Goal: Transaction & Acquisition: Purchase product/service

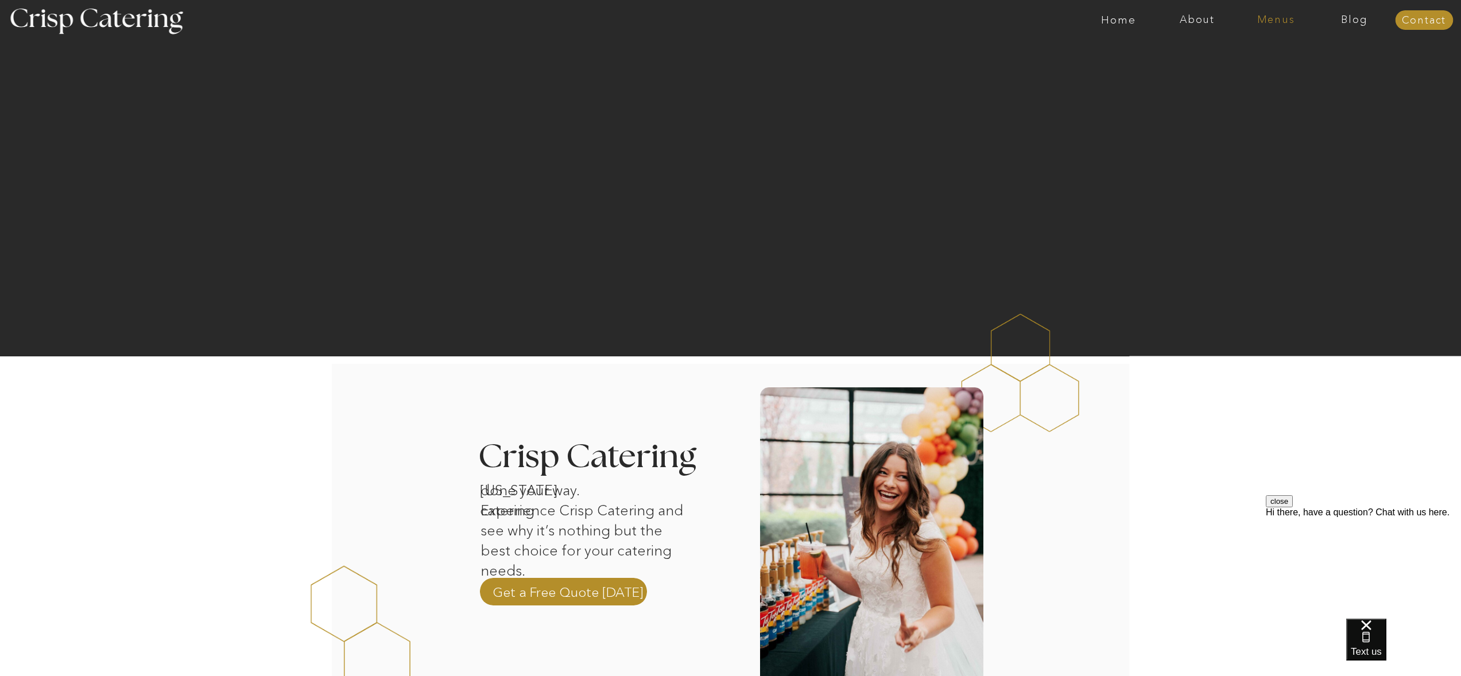
click at [1267, 21] on nav "Menus" at bounding box center [1276, 19] width 79 height 11
click at [1249, 55] on nav "Summer (Mar-Aug)" at bounding box center [1279, 51] width 103 height 11
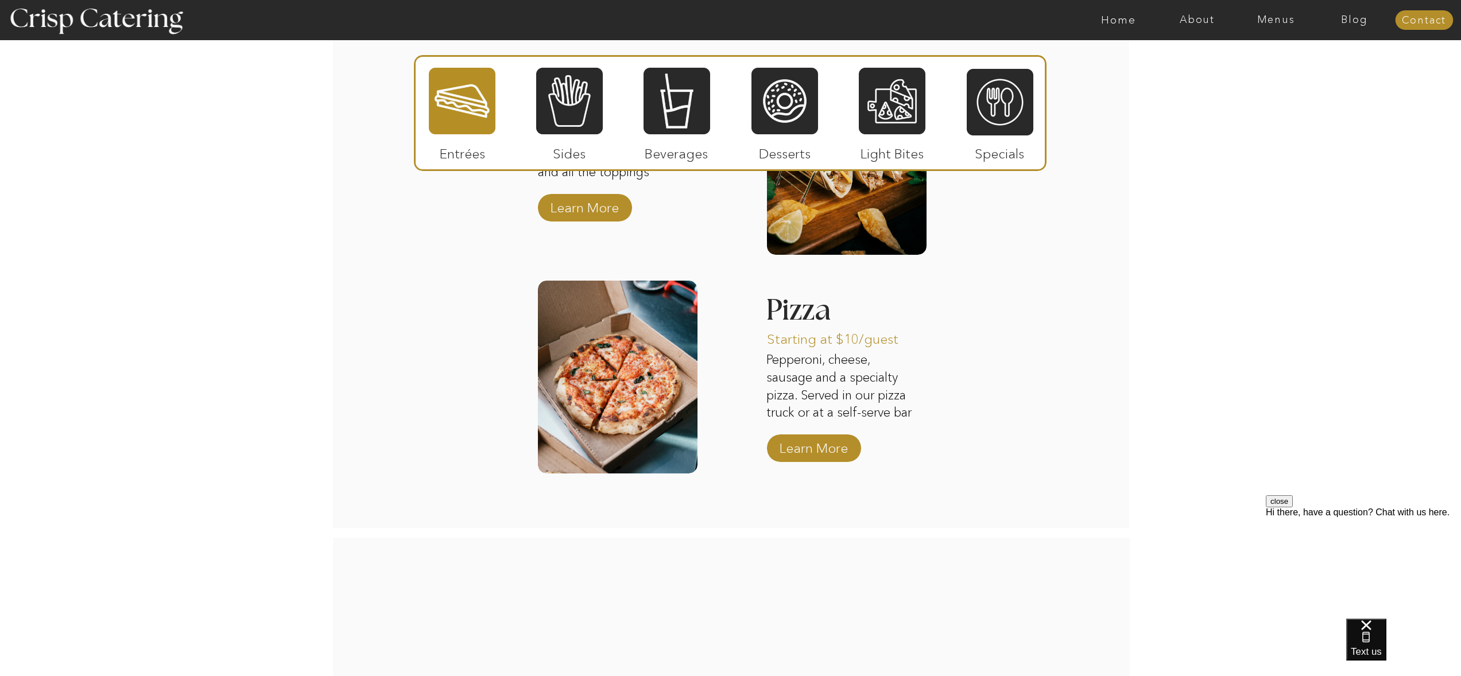
scroll to position [901, 0]
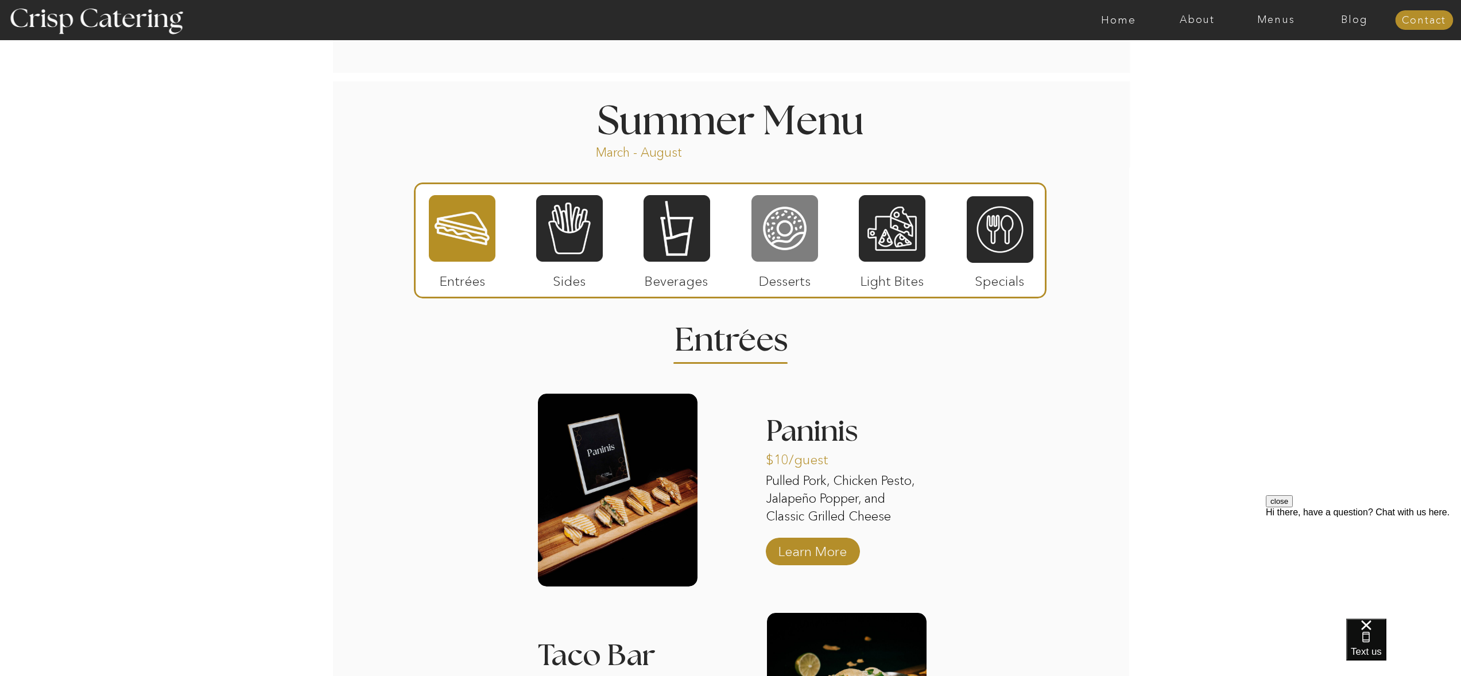
click at [788, 222] on div at bounding box center [784, 228] width 67 height 69
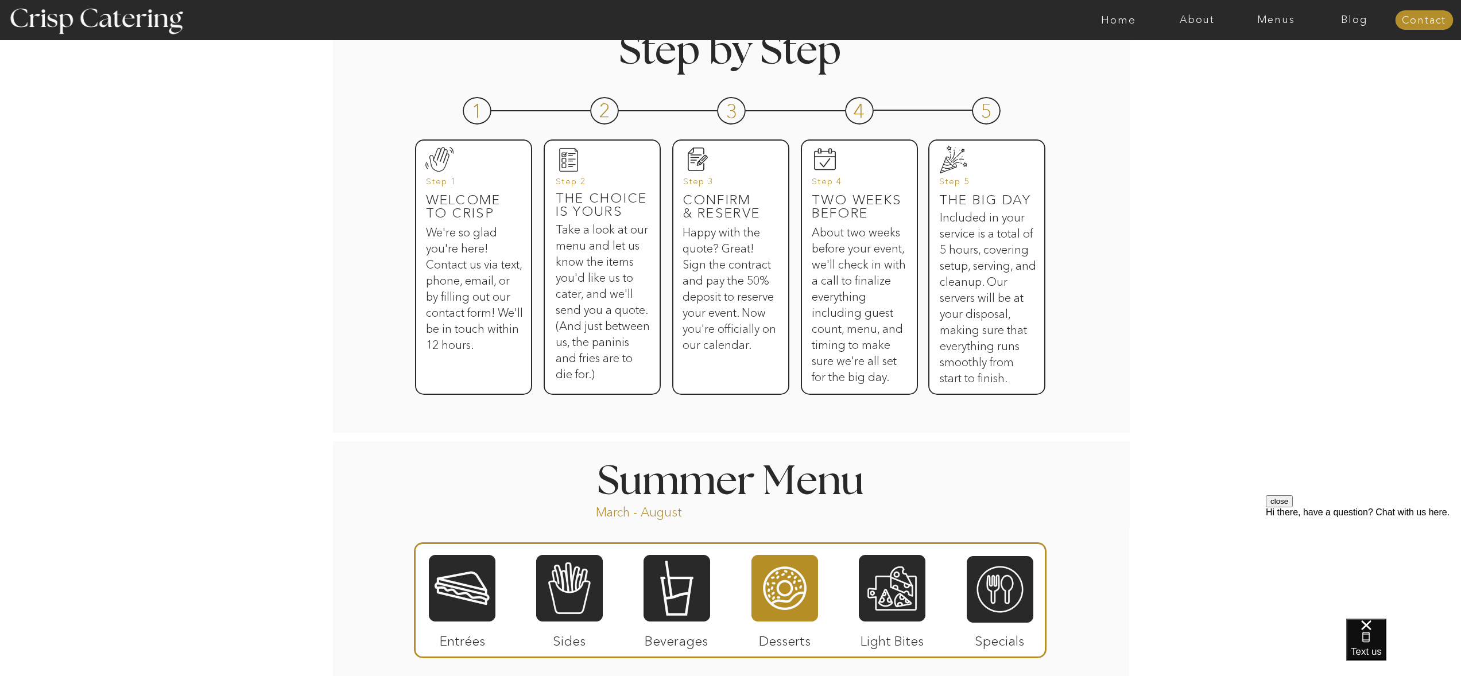
scroll to position [929, 0]
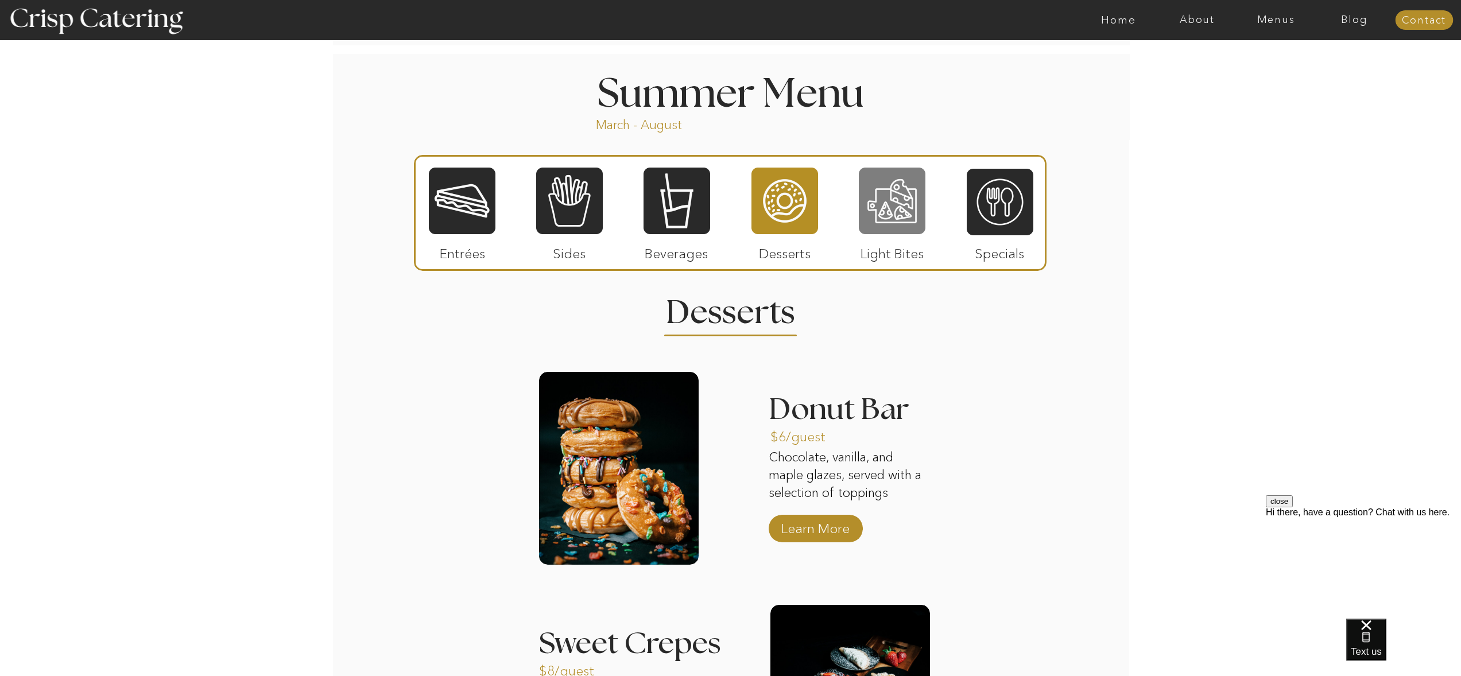
click at [900, 203] on div at bounding box center [892, 200] width 67 height 69
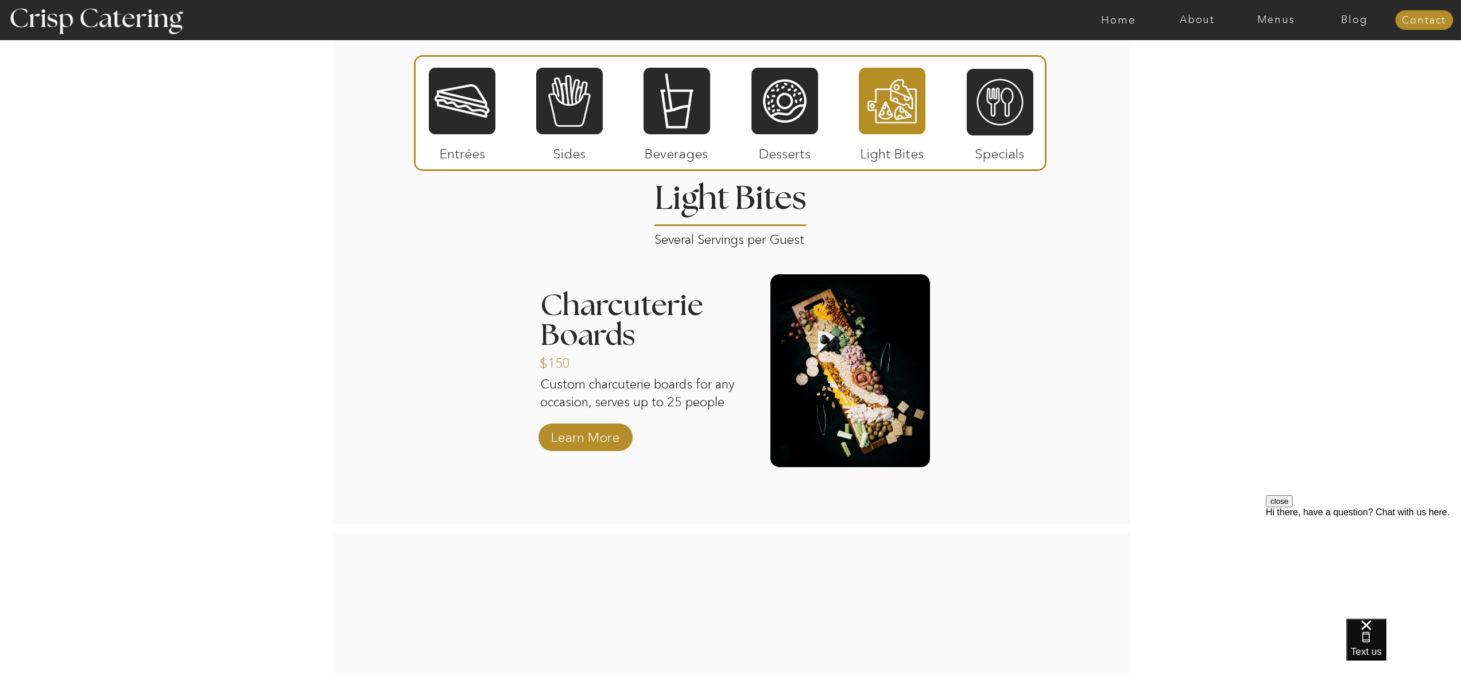
scroll to position [668, 0]
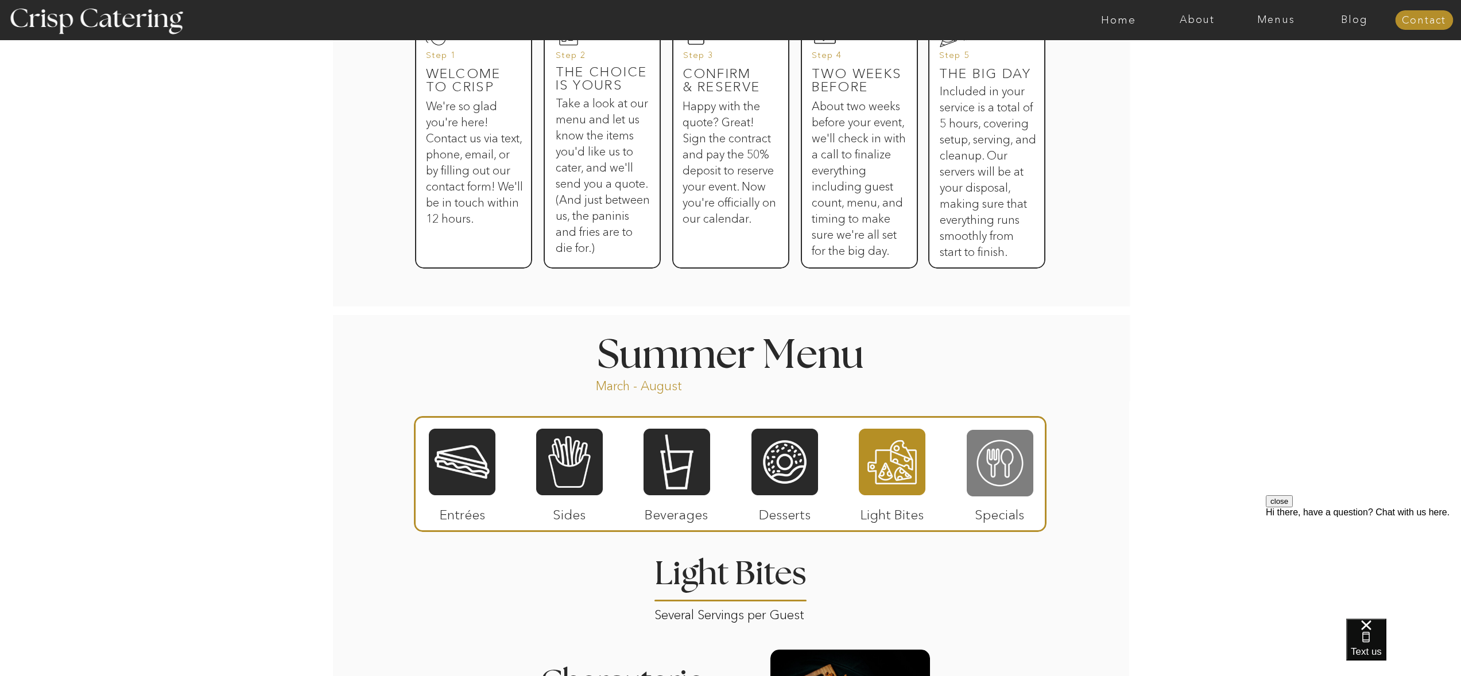
click at [995, 461] on div at bounding box center [1000, 463] width 67 height 69
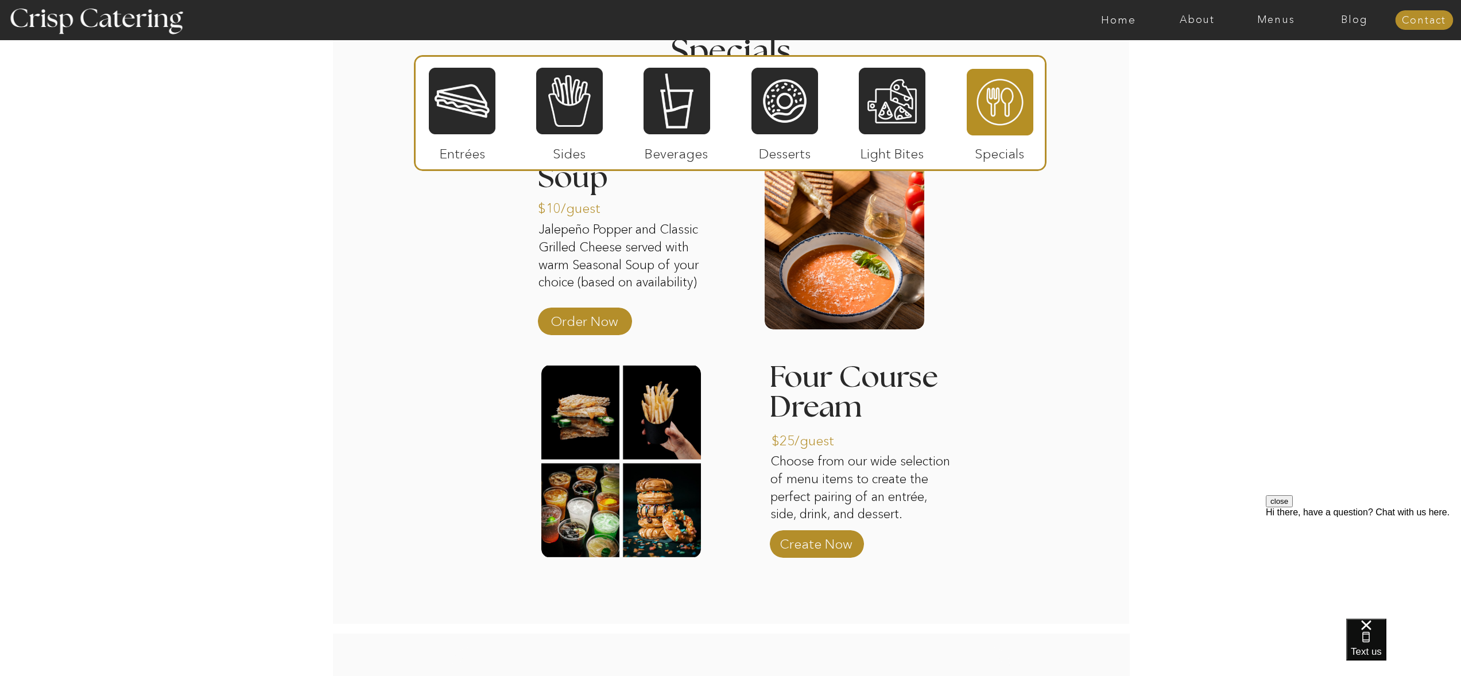
scroll to position [1362, 0]
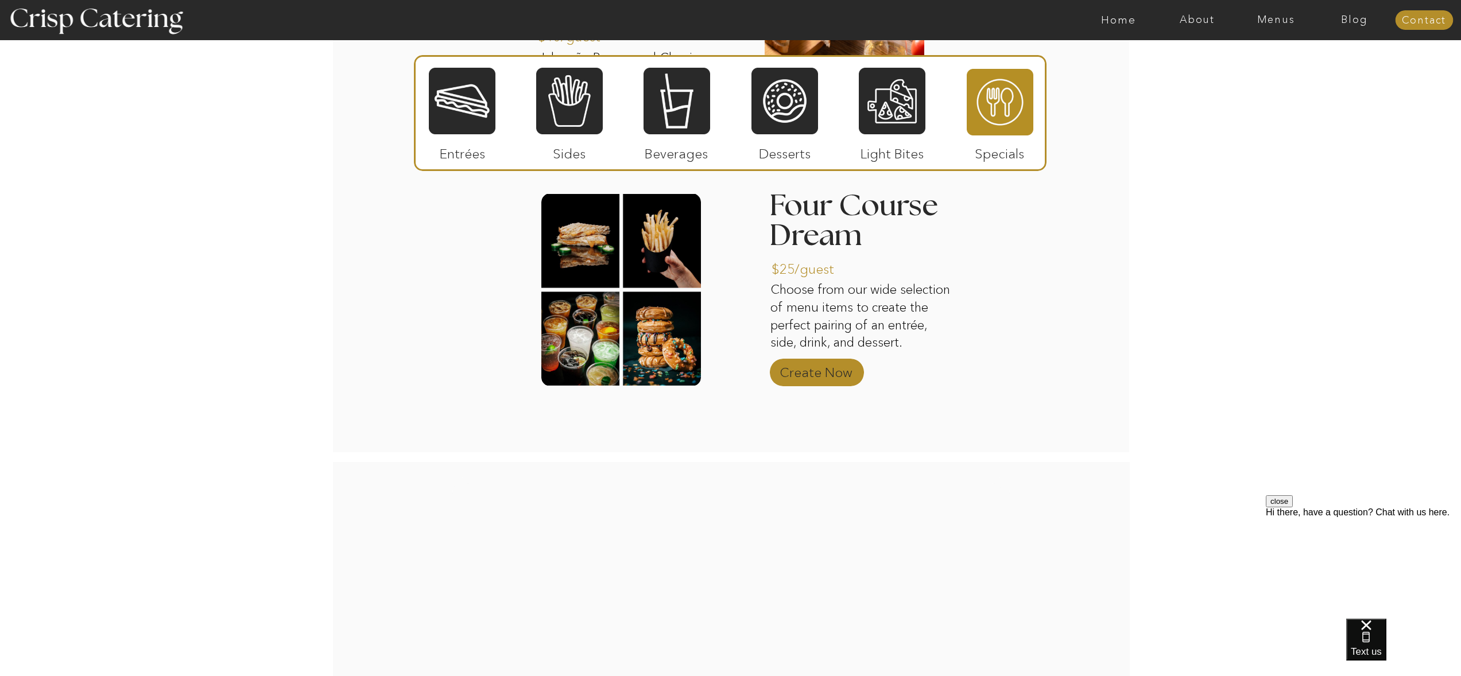
click at [803, 370] on p "Create Now" at bounding box center [816, 369] width 76 height 33
